Goal: Transaction & Acquisition: Purchase product/service

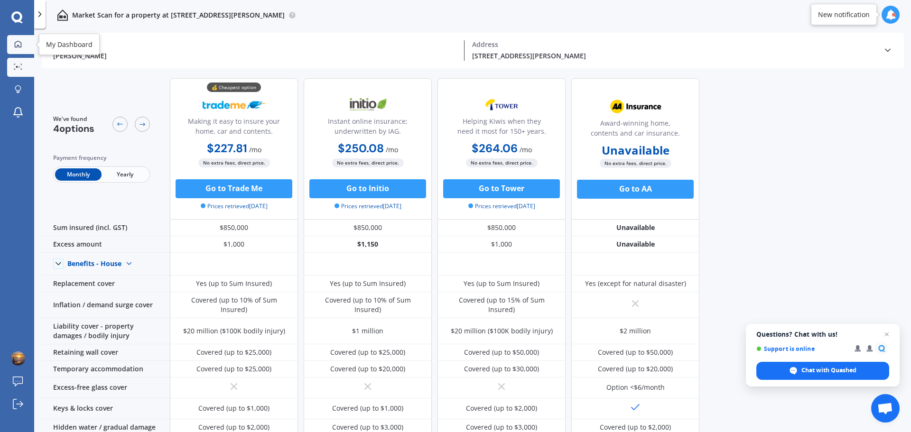
click at [19, 44] on icon at bounding box center [18, 44] width 8 height 8
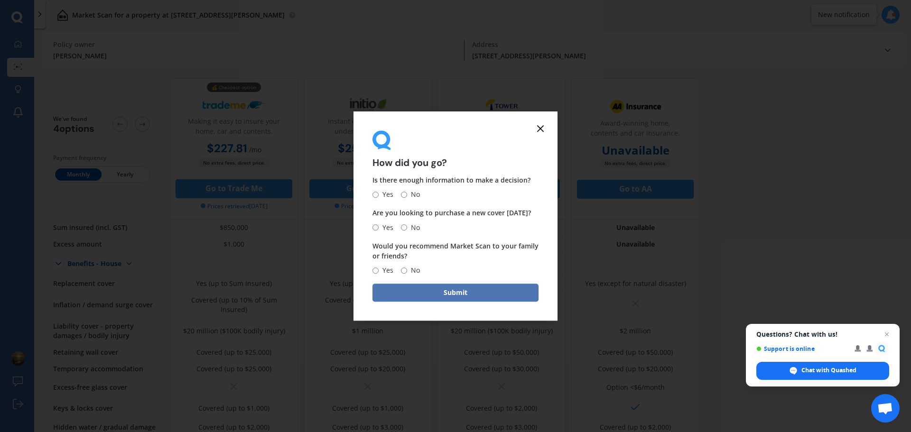
click at [438, 291] on button "Submit" at bounding box center [456, 293] width 166 height 18
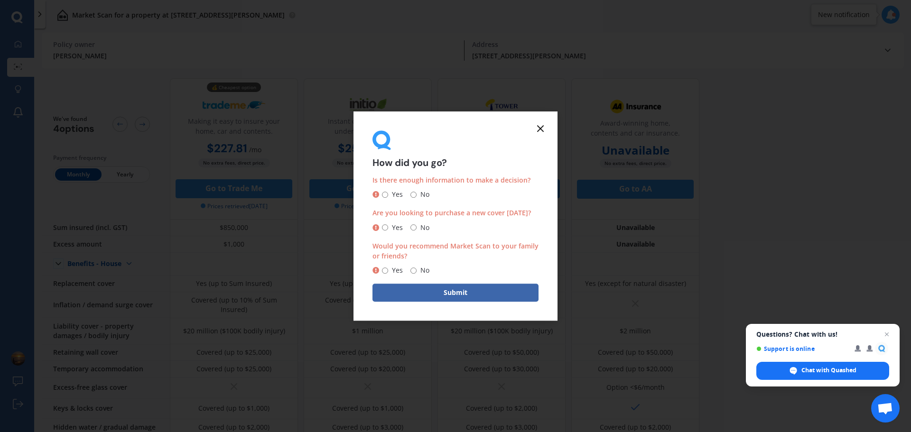
click at [546, 128] on icon at bounding box center [540, 128] width 11 height 11
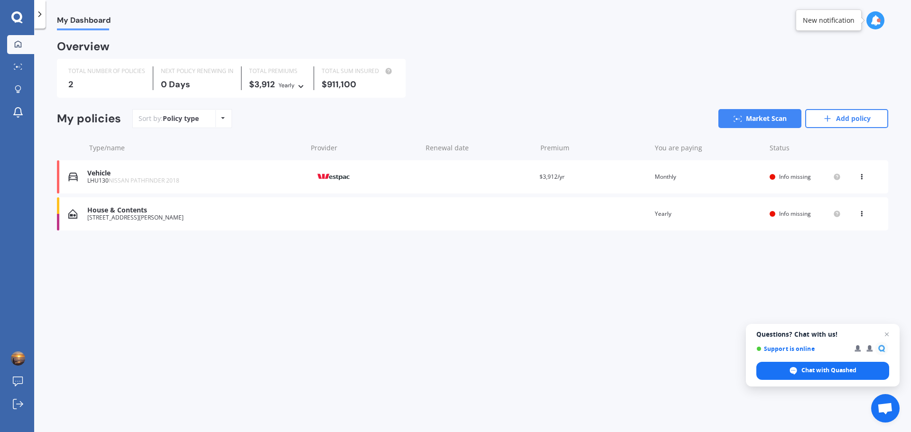
click at [141, 181] on span "NISSAN PATHFINDER 2018" at bounding box center [144, 181] width 71 height 8
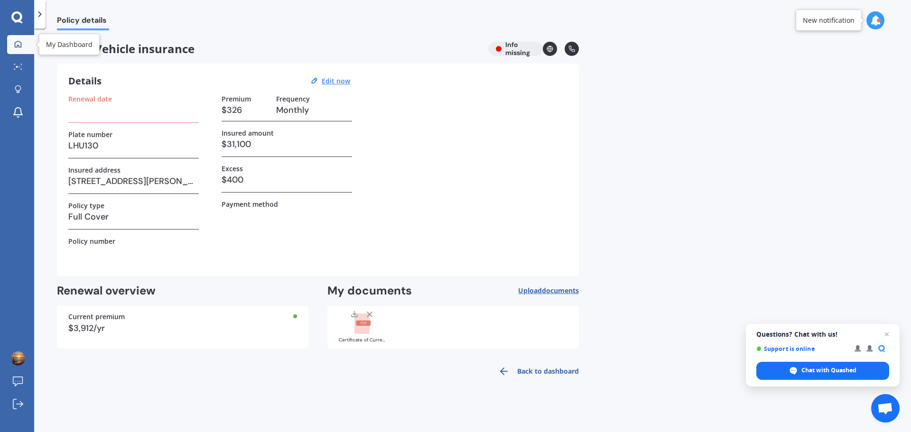
click at [18, 41] on icon at bounding box center [18, 44] width 8 height 8
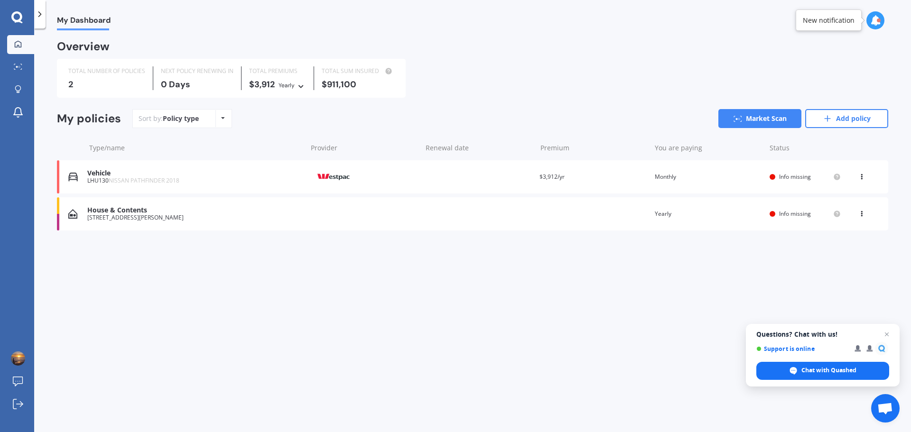
click at [863, 177] on icon at bounding box center [862, 175] width 7 height 6
click at [462, 73] on div "TOTAL NUMBER OF POLICIES 2 NEXT POLICY RENEWING [DATE] TOTAL PREMIUMS $3,912 Ye…" at bounding box center [472, 78] width 831 height 39
click at [17, 70] on icon at bounding box center [18, 67] width 9 height 6
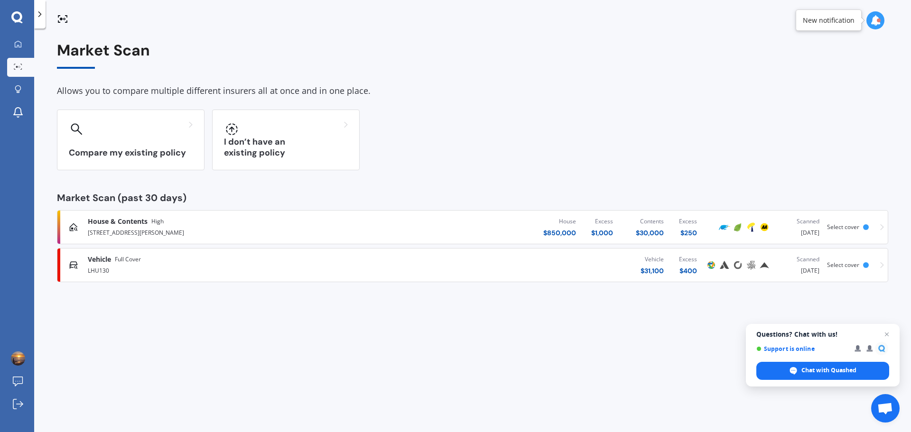
click at [115, 256] on span "Full Cover" at bounding box center [128, 259] width 26 height 9
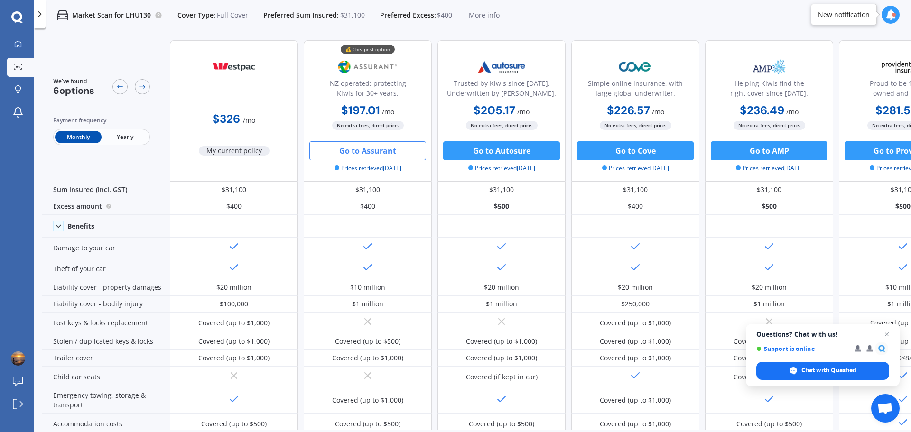
click at [364, 149] on button "Go to Assurant" at bounding box center [367, 150] width 117 height 19
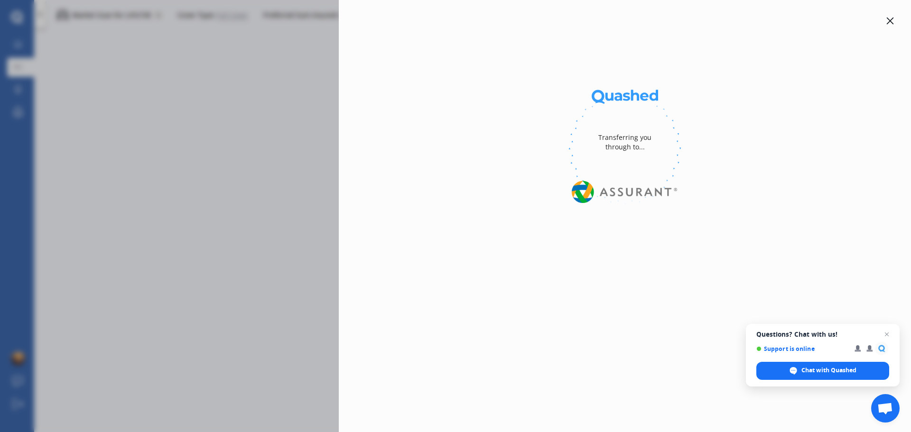
select select "Monthly"
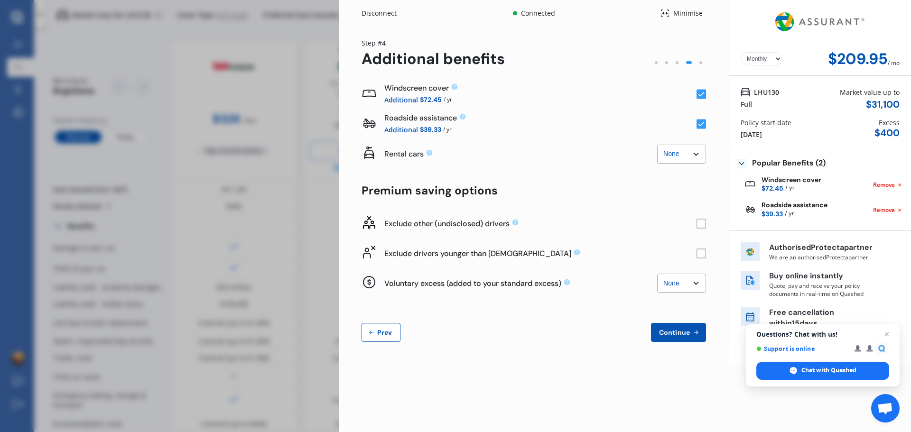
click at [697, 152] on select "None $2,500 $5,000" at bounding box center [681, 154] width 49 height 19
click at [657, 145] on select "None $2,500 $5,000" at bounding box center [681, 154] width 49 height 19
click at [696, 151] on select "None $2,500 $5,000" at bounding box center [681, 154] width 49 height 19
select select "0"
click at [657, 145] on select "None $2,500 $5,000" at bounding box center [681, 154] width 49 height 19
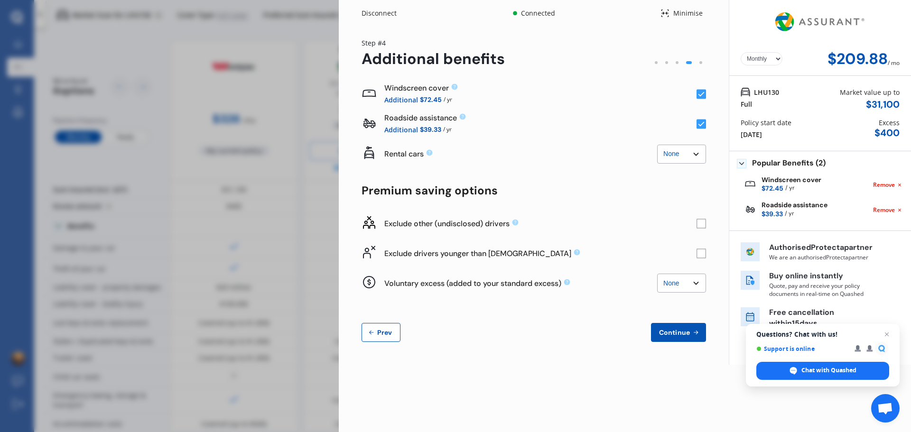
click at [702, 224] on rect at bounding box center [701, 223] width 9 height 9
click at [702, 224] on icon at bounding box center [702, 224] width 6 height 5
click at [698, 222] on rect at bounding box center [701, 223] width 9 height 9
click at [701, 253] on rect at bounding box center [701, 253] width 9 height 9
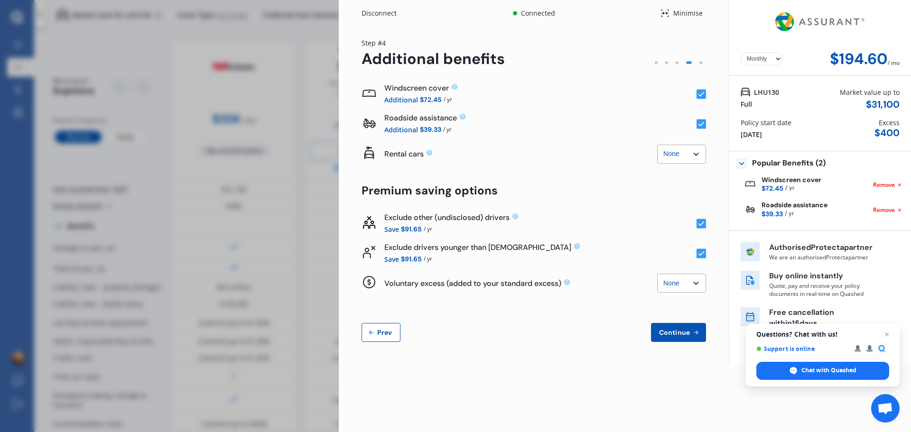
click at [704, 224] on rect at bounding box center [701, 223] width 9 height 9
click at [687, 332] on span "Continue" at bounding box center [674, 333] width 35 height 8
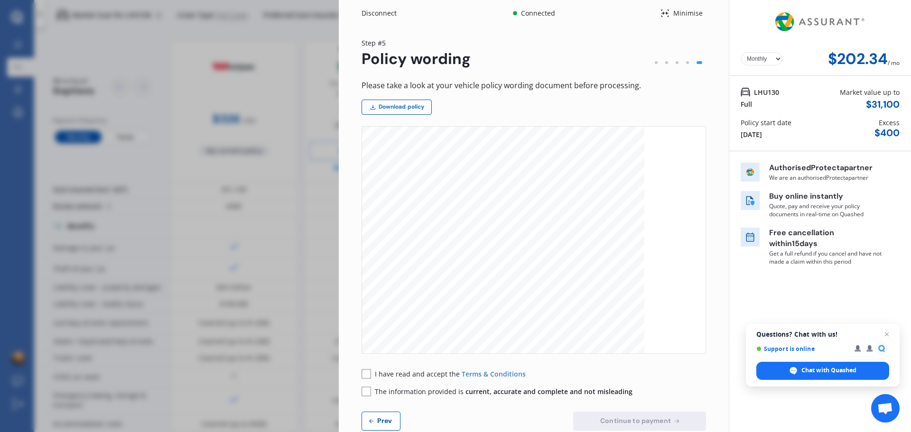
click at [389, 107] on link "Download policy" at bounding box center [397, 107] width 70 height 15
click at [366, 375] on rect at bounding box center [366, 373] width 9 height 9
click at [364, 392] on rect at bounding box center [366, 391] width 9 height 9
click at [673, 423] on icon at bounding box center [677, 422] width 8 height 8
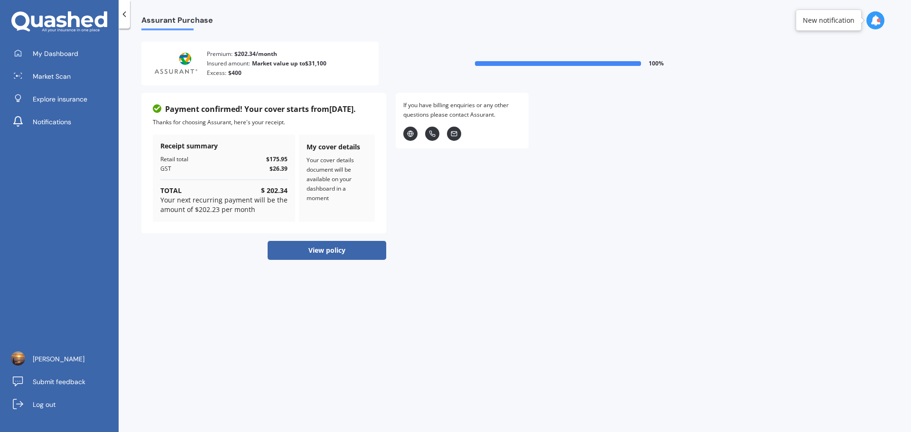
click at [337, 247] on button "View policy" at bounding box center [327, 250] width 119 height 19
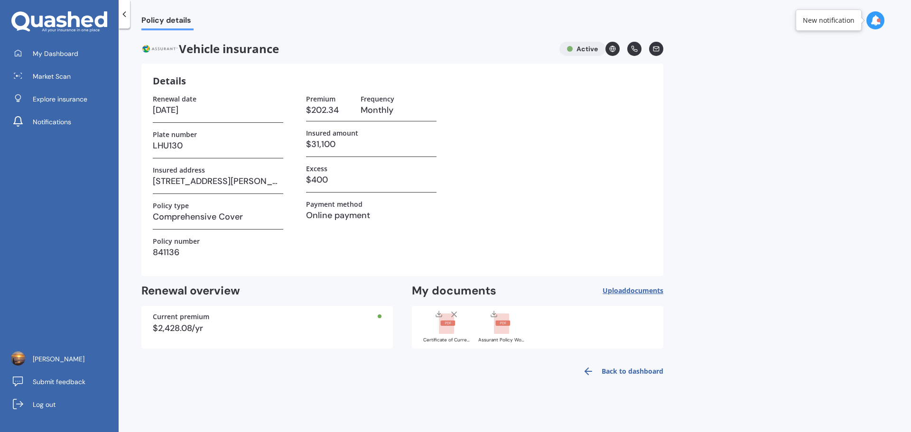
click at [439, 314] on line at bounding box center [439, 313] width 0 height 4
click at [491, 313] on icon at bounding box center [494, 314] width 8 height 8
